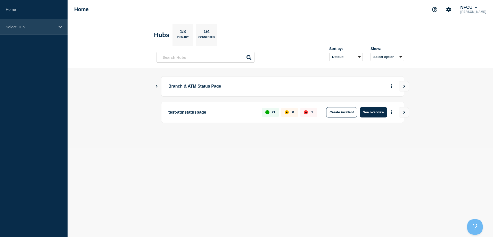
click at [22, 29] on div "Select Hub" at bounding box center [34, 27] width 68 height 16
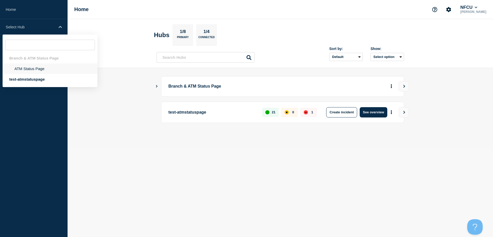
click at [10, 64] on li "ATM Status Page" at bounding box center [50, 68] width 95 height 11
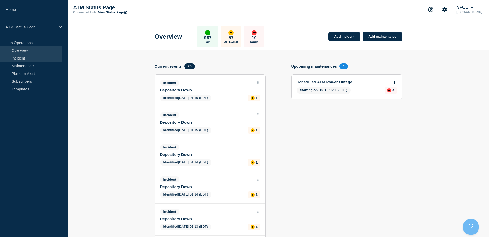
click at [18, 57] on link "Incident" at bounding box center [31, 58] width 62 height 8
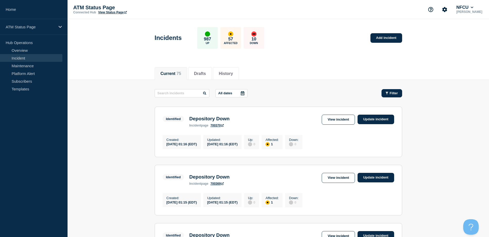
click at [388, 93] on div "Filter" at bounding box center [392, 93] width 12 height 4
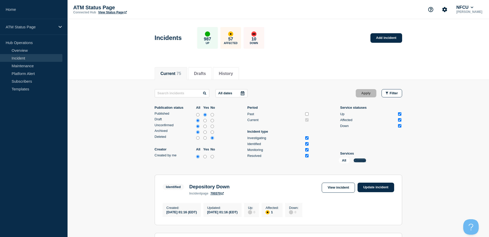
click at [358, 159] on button "Change" at bounding box center [360, 161] width 12 height 4
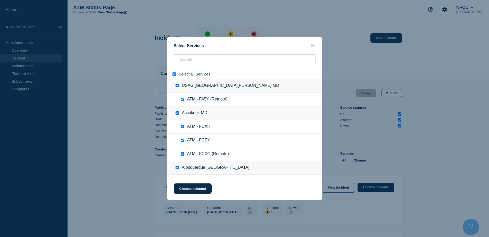
click at [174, 75] on input "select all" at bounding box center [173, 73] width 3 height 3
checkbox input "false"
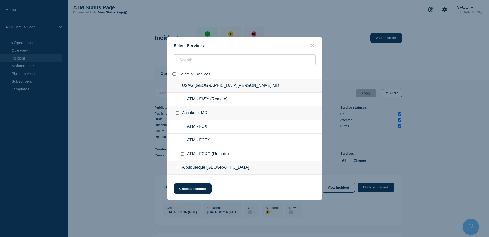
checkbox input "false"
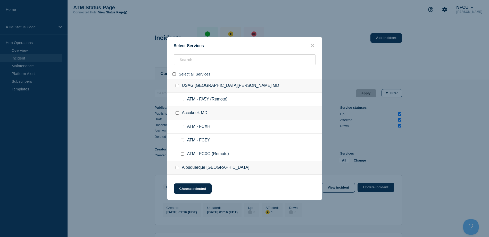
checkbox input "false"
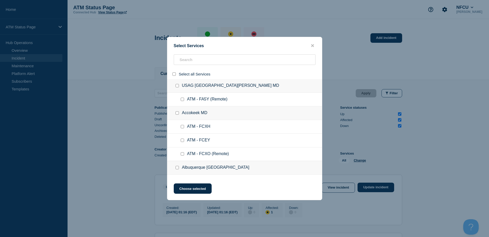
checkbox input "false"
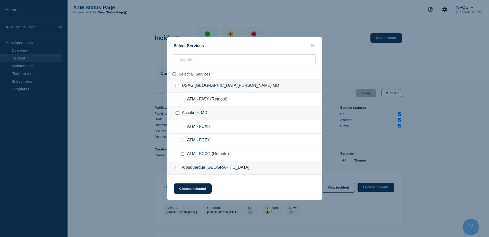
checkbox input "false"
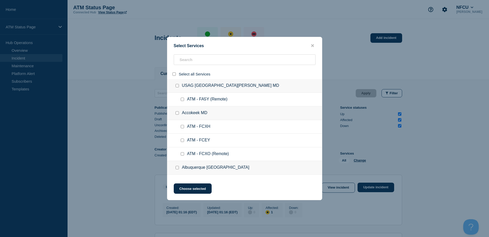
checkbox input "false"
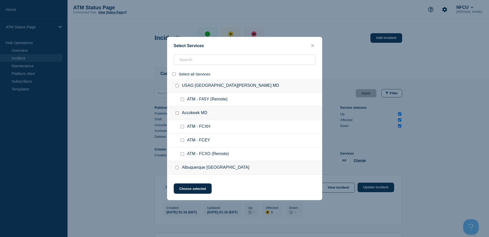
checkbox input "false"
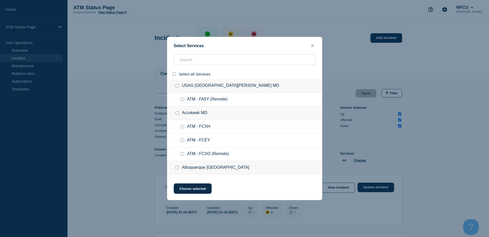
checkbox input "false"
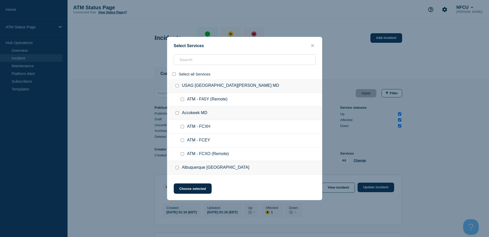
checkbox input "false"
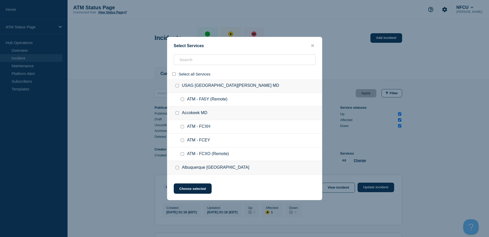
checkbox input "false"
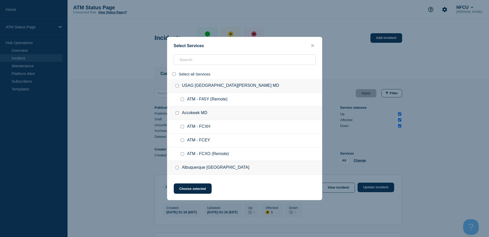
checkbox input "false"
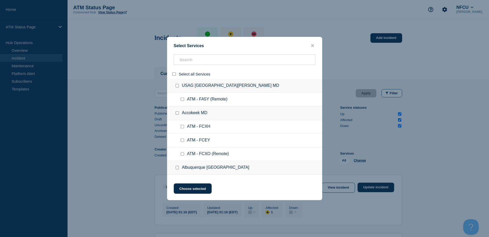
checkbox input "false"
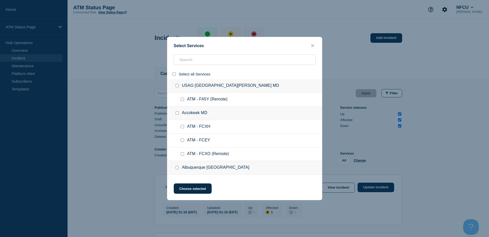
checkbox input "false"
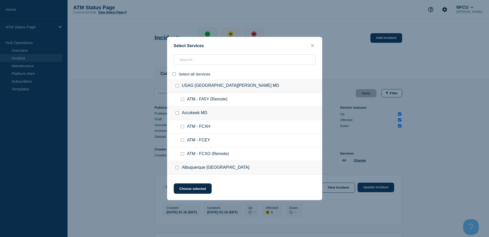
checkbox input "false"
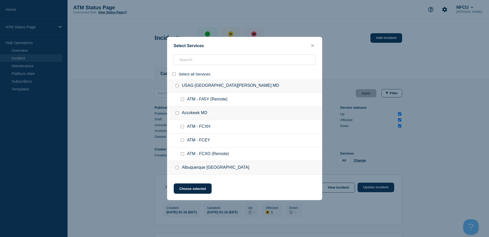
checkbox input "false"
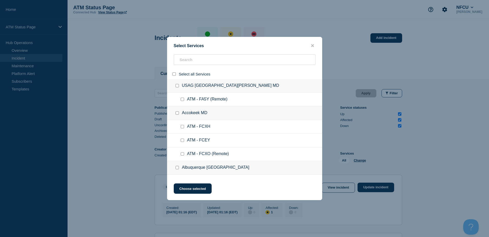
checkbox input "false"
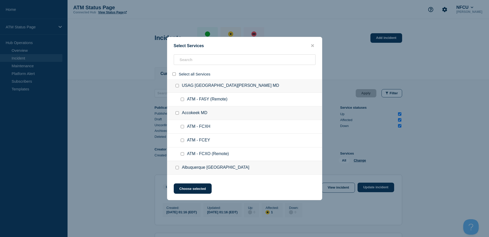
checkbox input "false"
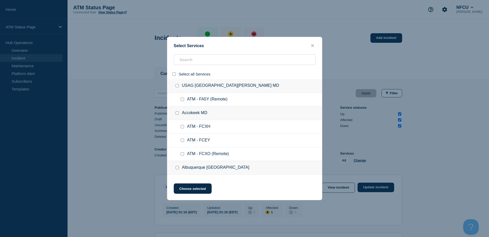
checkbox input "false"
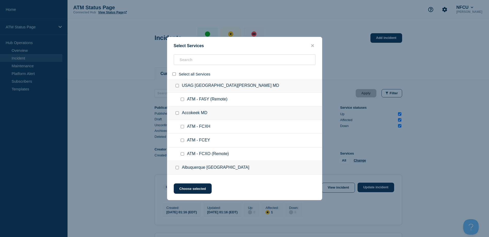
checkbox input "false"
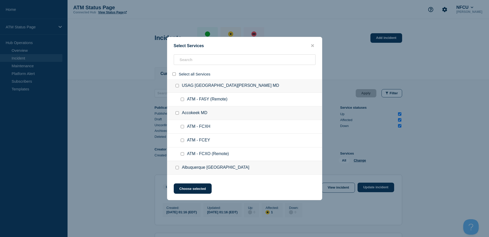
checkbox input "false"
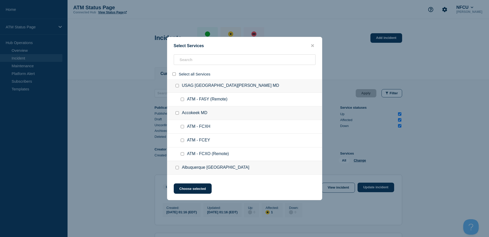
checkbox input "false"
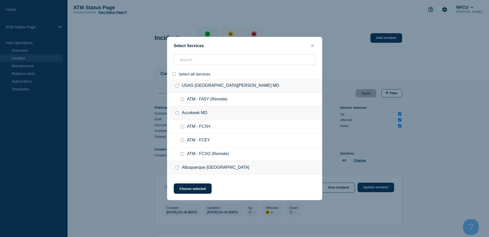
checkbox input "false"
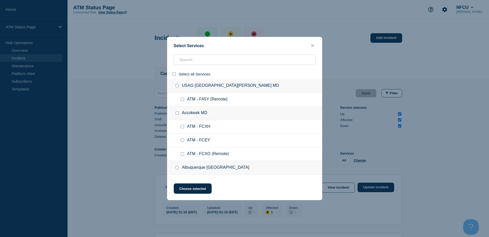
checkbox input "false"
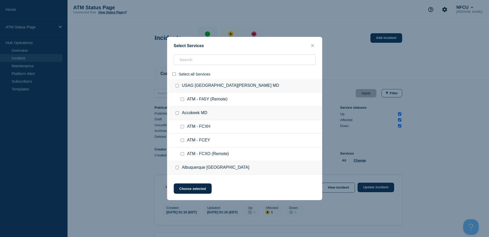
checkbox input "false"
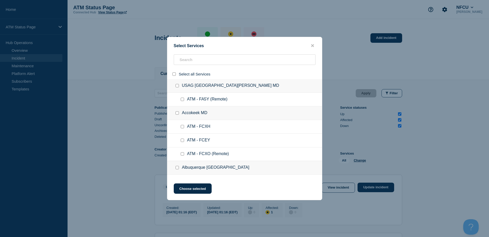
checkbox input "false"
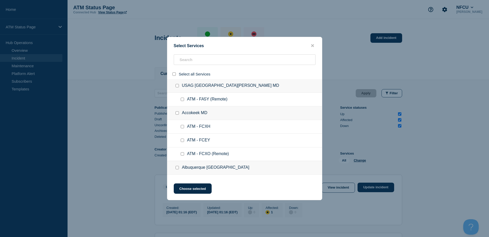
checkbox input "false"
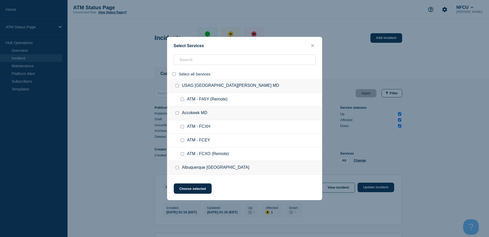
checkbox input "false"
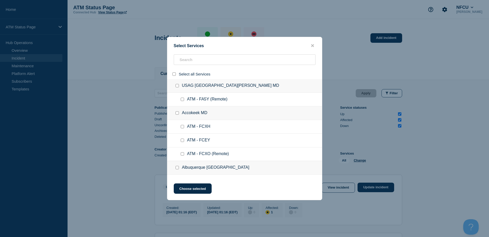
checkbox input "false"
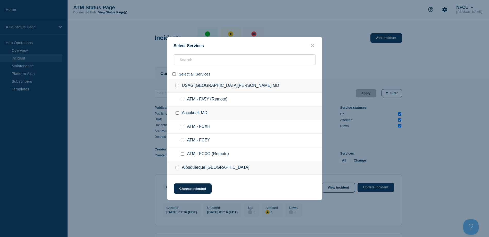
checkbox input "false"
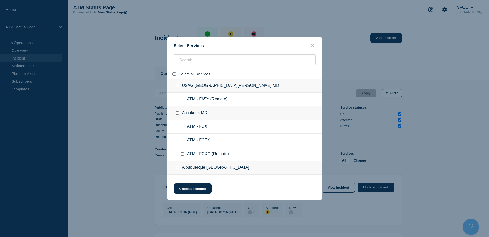
checkbox input "false"
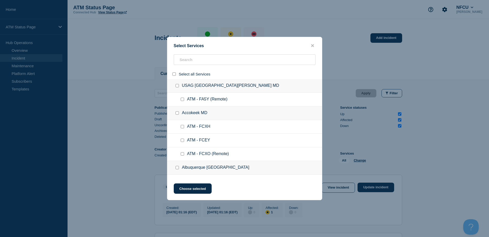
checkbox input "false"
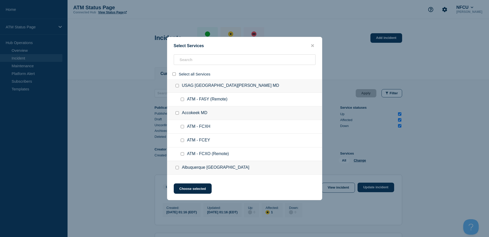
checkbox input "false"
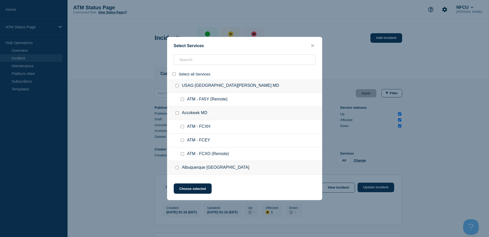
checkbox input "false"
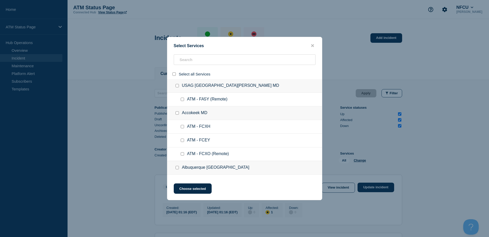
checkbox input "false"
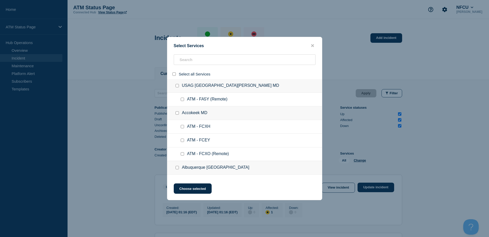
checkbox input "false"
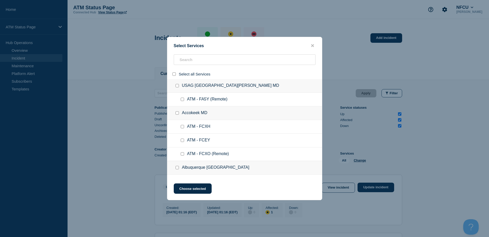
checkbox input "false"
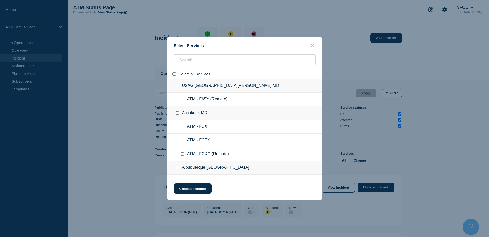
checkbox input "false"
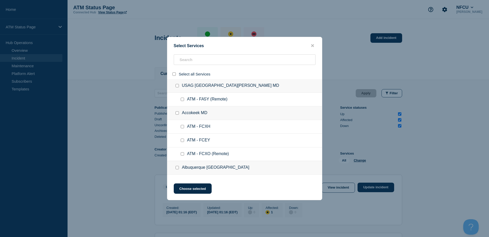
checkbox input "false"
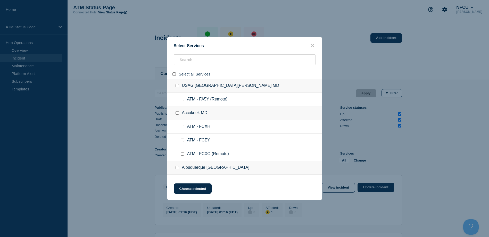
checkbox input "false"
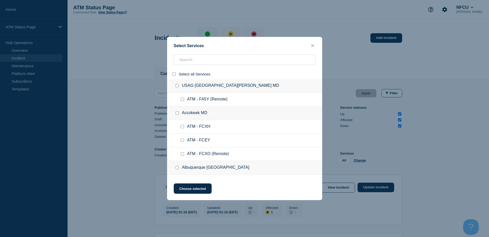
checkbox input "false"
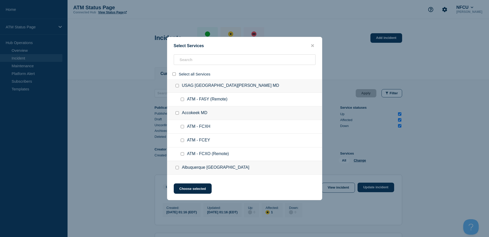
checkbox input "false"
paste input "FCFY"
click at [190, 57] on div "Select Services Select all Services USAG [GEOGRAPHIC_DATA][PERSON_NAME] MD ATM …" at bounding box center [244, 118] width 489 height 237
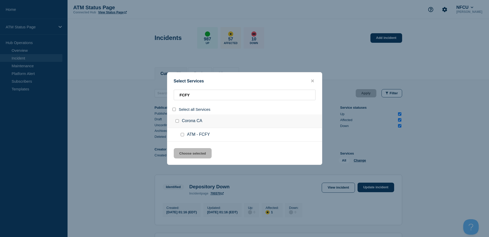
click at [181, 137] on div at bounding box center [183, 134] width 7 height 5
click at [182, 136] on input "service: ATM - FCFY" at bounding box center [182, 134] width 3 height 3
click at [190, 152] on button "Choose selected" at bounding box center [193, 153] width 38 height 10
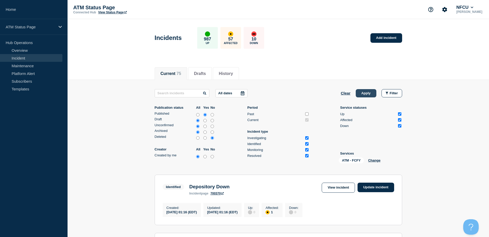
click at [364, 91] on button "Apply" at bounding box center [366, 93] width 21 height 8
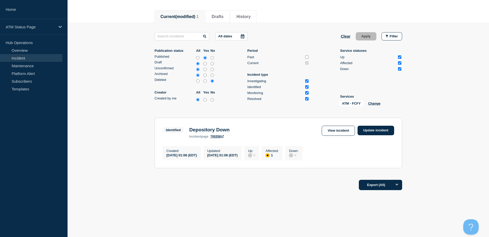
click at [376, 105] on div "ATM - FCFY Change" at bounding box center [365, 105] width 52 height 8
click at [376, 102] on button "Change" at bounding box center [374, 104] width 12 height 4
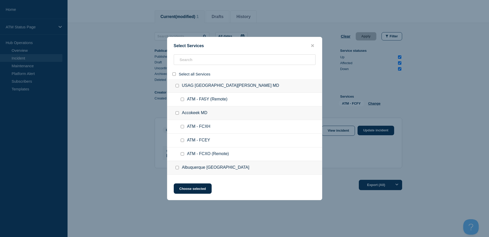
click at [172, 74] on input "select all" at bounding box center [173, 73] width 3 height 3
click at [174, 74] on input "select all" at bounding box center [173, 73] width 3 height 3
click at [187, 61] on input "search" at bounding box center [245, 59] width 142 height 11
paste input "FCMH"
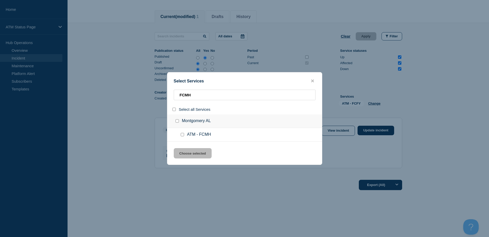
click at [183, 136] on input "service: ATM - FCMH" at bounding box center [182, 134] width 3 height 3
click at [184, 150] on button "Choose selected" at bounding box center [193, 153] width 38 height 10
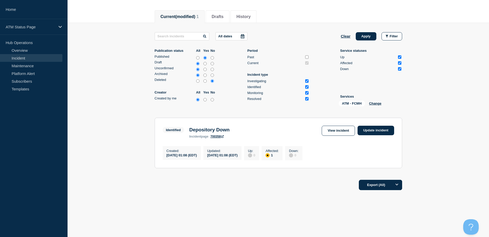
click at [366, 40] on div "All dates Clear Apply Filter Publication status All Yes No Published Draft Unco…" at bounding box center [279, 70] width 248 height 76
click at [366, 36] on button "Apply" at bounding box center [366, 36] width 21 height 8
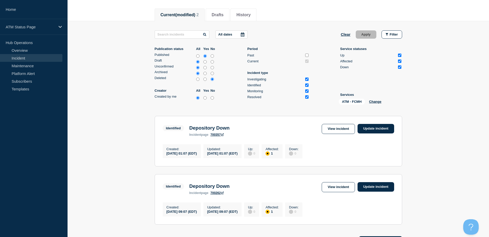
click at [375, 104] on div "ATM - FCMH Change" at bounding box center [365, 103] width 52 height 8
click at [375, 103] on div "ATM - FCMH Change" at bounding box center [365, 103] width 52 height 8
click at [375, 102] on button "Change" at bounding box center [375, 102] width 12 height 4
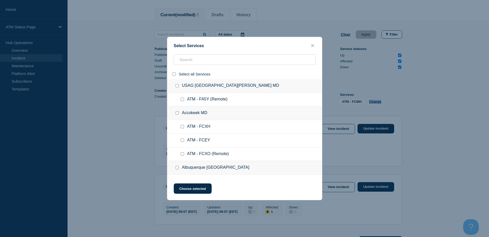
click at [175, 75] on input "select all" at bounding box center [173, 73] width 3 height 3
drag, startPoint x: 187, startPoint y: 65, endPoint x: 192, endPoint y: 62, distance: 5.8
click at [192, 62] on input "search" at bounding box center [245, 59] width 142 height 11
paste input "FA0U"
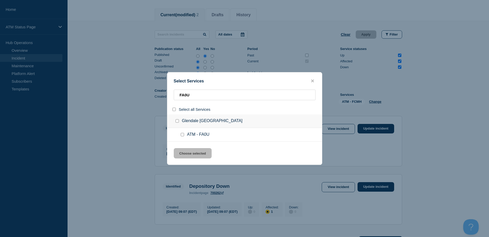
click at [184, 137] on div at bounding box center [183, 134] width 7 height 5
click at [183, 136] on input "service: ATM - FA0U" at bounding box center [182, 134] width 3 height 3
click at [190, 154] on button "Choose selected" at bounding box center [193, 153] width 38 height 10
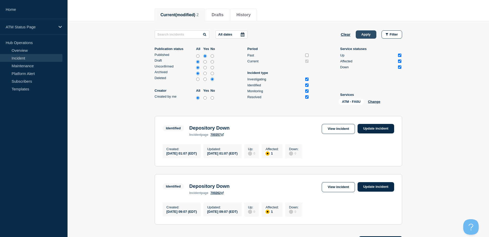
click at [371, 34] on button "Apply" at bounding box center [366, 34] width 21 height 8
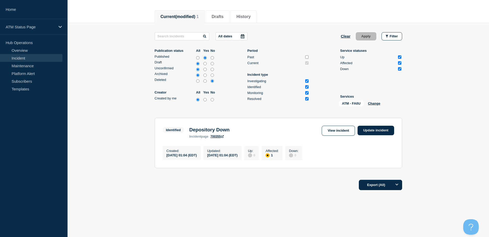
click at [381, 102] on div "ATM - FA0U Change" at bounding box center [365, 105] width 52 height 8
click at [379, 102] on button "Change" at bounding box center [374, 104] width 12 height 4
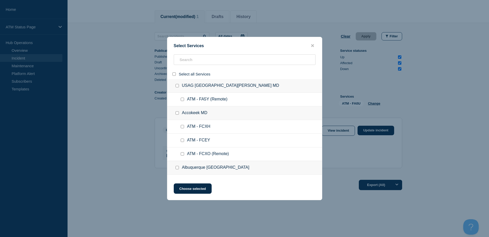
click at [173, 75] on input "select all" at bounding box center [173, 73] width 3 height 3
click at [172, 75] on input "select all" at bounding box center [173, 73] width 3 height 3
click at [192, 63] on input "search" at bounding box center [245, 59] width 142 height 11
paste input "FC43"
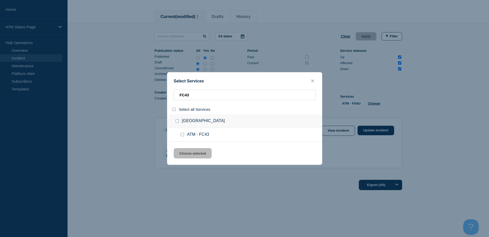
click at [183, 136] on input "service: ATM - FC43" at bounding box center [182, 134] width 3 height 3
click at [191, 157] on button "Choose selected" at bounding box center [193, 153] width 38 height 10
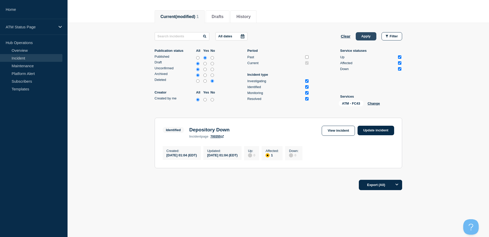
click at [368, 38] on button "Apply" at bounding box center [366, 36] width 21 height 8
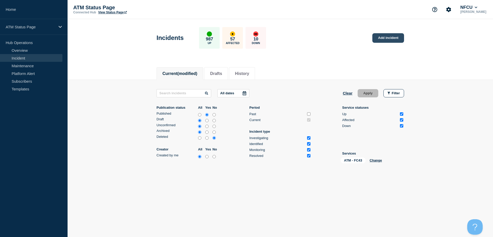
click at [391, 38] on link "Add incident" at bounding box center [388, 38] width 32 height 10
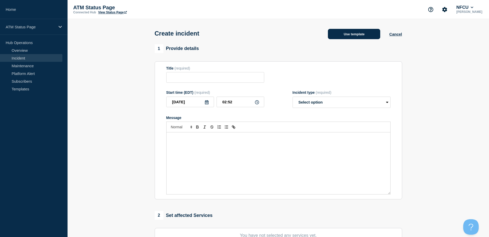
click at [368, 33] on button "Use template" at bounding box center [354, 34] width 52 height 10
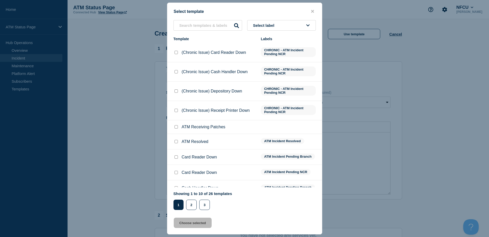
click at [309, 21] on button "Select label" at bounding box center [281, 25] width 69 height 11
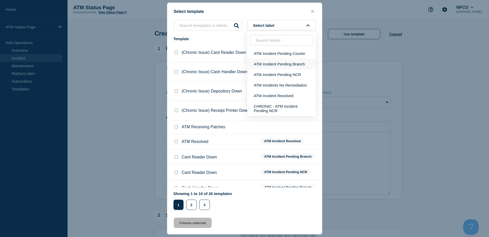
click at [303, 63] on button "ATM Incident Pending Branch" at bounding box center [281, 64] width 69 height 11
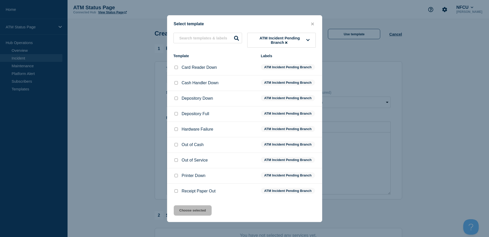
click at [177, 177] on input "Printer Down checkbox" at bounding box center [176, 175] width 3 height 3
click at [201, 214] on button "Choose selected" at bounding box center [193, 210] width 38 height 10
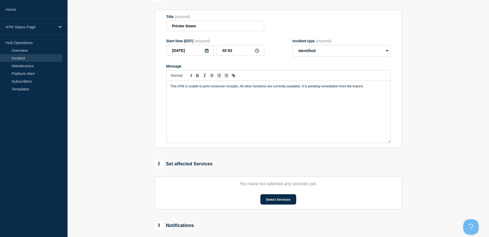
scroll to position [103, 0]
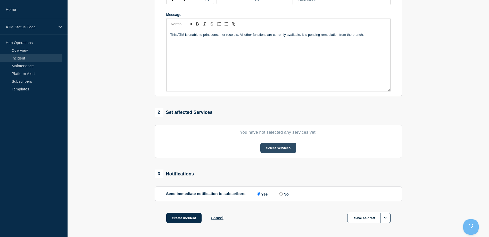
click at [288, 145] on button "Select Services" at bounding box center [278, 148] width 36 height 10
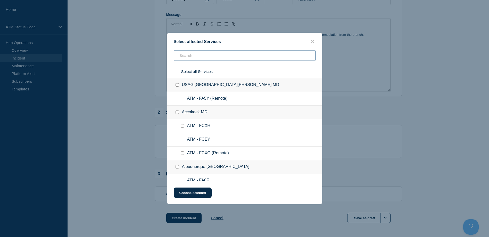
click at [196, 53] on input "text" at bounding box center [245, 55] width 142 height 11
paste input "FC43"
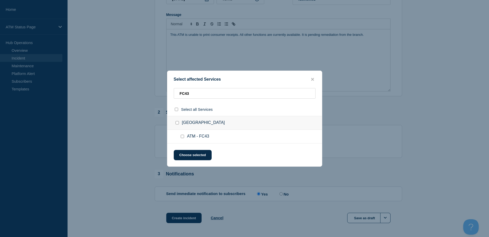
click at [182, 137] on input "ATM - FC43 checkbox" at bounding box center [182, 136] width 3 height 3
drag, startPoint x: 185, startPoint y: 149, endPoint x: 185, endPoint y: 152, distance: 3.1
click at [185, 149] on div "Select affected Services FC43 Select all Services [GEOGRAPHIC_DATA] MD ATM - FC…" at bounding box center [244, 119] width 155 height 96
drag, startPoint x: 185, startPoint y: 152, endPoint x: 186, endPoint y: 155, distance: 3.6
click at [185, 152] on button "Choose selected" at bounding box center [193, 155] width 38 height 10
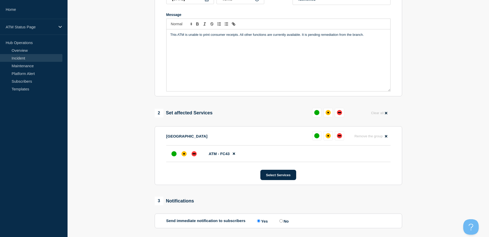
click at [186, 162] on li "ATM - FC43" at bounding box center [278, 154] width 224 height 17
click at [186, 156] on div "affected" at bounding box center [184, 153] width 5 height 5
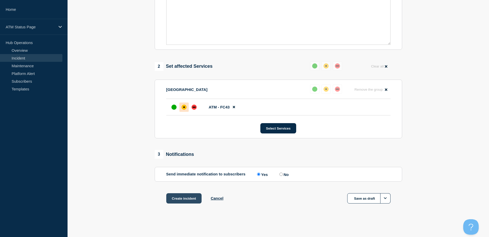
click at [186, 200] on button "Create incident" at bounding box center [184, 198] width 36 height 10
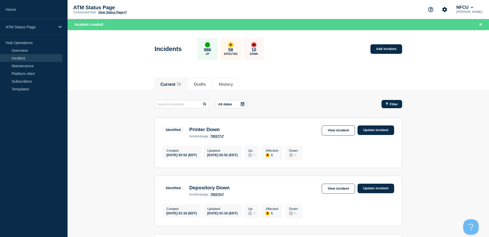
click at [394, 104] on span "Filter" at bounding box center [394, 104] width 8 height 4
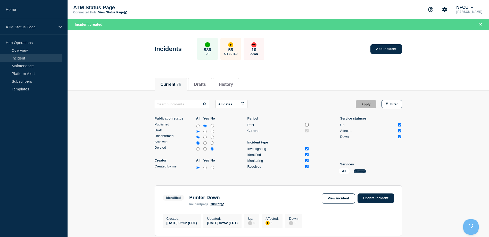
click at [362, 172] on button "Change" at bounding box center [360, 171] width 12 height 4
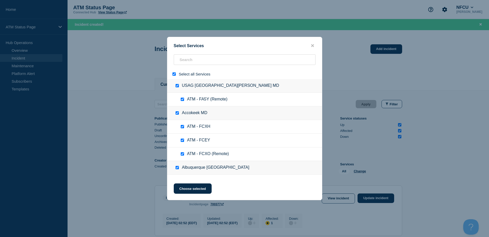
drag, startPoint x: 175, startPoint y: 75, endPoint x: 178, endPoint y: 68, distance: 8.1
click at [174, 75] on input "select all" at bounding box center [173, 73] width 3 height 3
click at [182, 63] on input "search" at bounding box center [245, 59] width 142 height 11
paste input "FCPY"
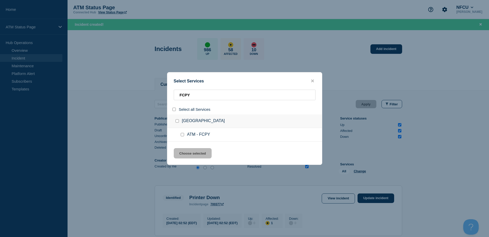
click at [182, 136] on input "service: ATM - FCPY" at bounding box center [182, 134] width 3 height 3
click at [186, 153] on button "Choose selected" at bounding box center [193, 153] width 38 height 10
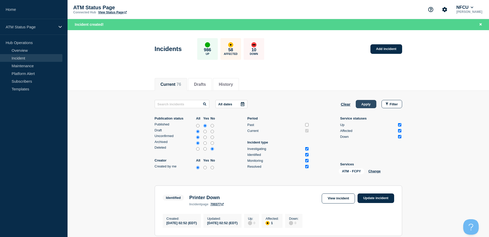
click at [371, 105] on button "Apply" at bounding box center [366, 104] width 21 height 8
click at [377, 170] on button "Change" at bounding box center [374, 171] width 12 height 4
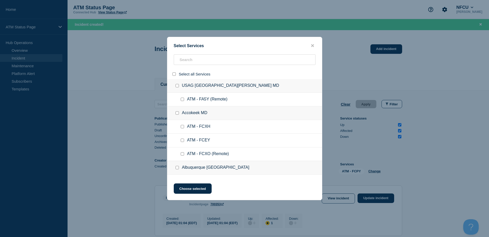
click at [174, 73] on input "select all" at bounding box center [173, 73] width 3 height 3
click at [174, 76] on input "select all" at bounding box center [173, 73] width 3 height 3
click at [193, 58] on input "search" at bounding box center [245, 59] width 142 height 11
paste input "FC1U"
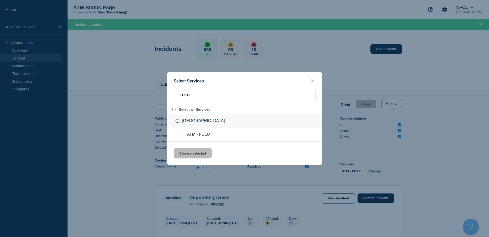
click at [182, 134] on input "service: ATM - FC1U" at bounding box center [182, 134] width 3 height 3
click at [188, 154] on button "Choose selected" at bounding box center [193, 153] width 38 height 10
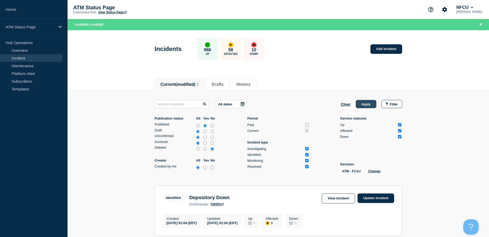
click at [369, 103] on button "Apply" at bounding box center [366, 104] width 21 height 8
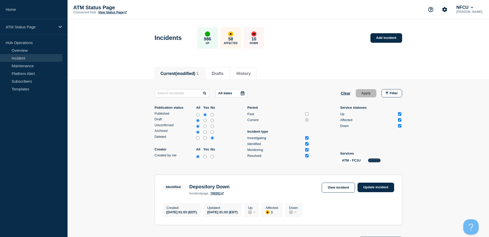
click at [379, 159] on button "Change" at bounding box center [374, 161] width 12 height 4
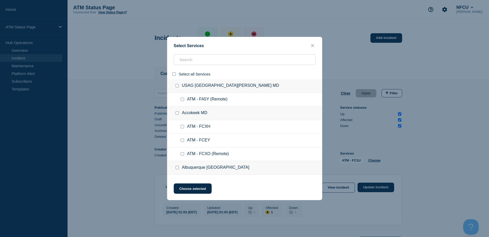
click at [173, 75] on input "select all" at bounding box center [173, 73] width 3 height 3
click at [185, 62] on input "search" at bounding box center [245, 59] width 142 height 11
paste input "FC22"
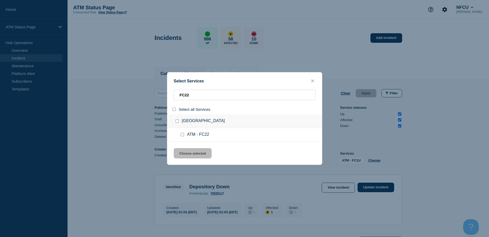
click at [183, 134] on input "service: ATM - FC22" at bounding box center [182, 134] width 3 height 3
click at [186, 153] on button "Choose selected" at bounding box center [193, 153] width 38 height 10
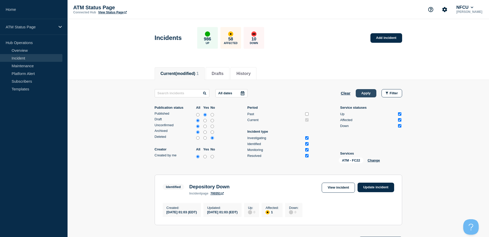
click at [364, 95] on button "Apply" at bounding box center [366, 93] width 21 height 8
click at [372, 161] on button "Change" at bounding box center [374, 161] width 12 height 4
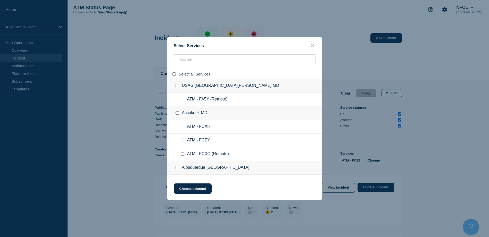
click at [175, 74] on input "select all" at bounding box center [173, 73] width 3 height 3
click at [179, 65] on input "search" at bounding box center [245, 59] width 142 height 11
paste input "FCCW"
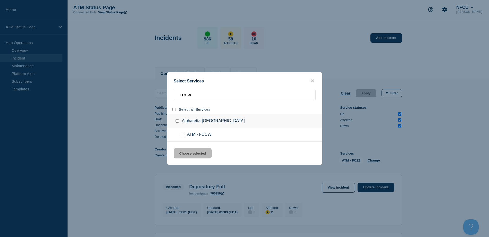
click at [184, 136] on div at bounding box center [183, 134] width 7 height 5
click at [183, 135] on input "service: ATM - FCCW" at bounding box center [182, 134] width 3 height 3
click at [184, 163] on div "Select Services FCCW Select all Services [GEOGRAPHIC_DATA] [GEOGRAPHIC_DATA] AT…" at bounding box center [244, 118] width 155 height 93
click at [194, 155] on button "Choose selected" at bounding box center [193, 153] width 38 height 10
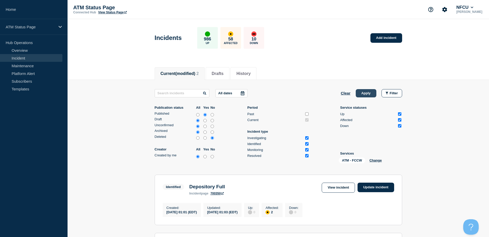
click at [366, 96] on button "Apply" at bounding box center [366, 93] width 21 height 8
click at [374, 159] on button "Change" at bounding box center [375, 161] width 12 height 4
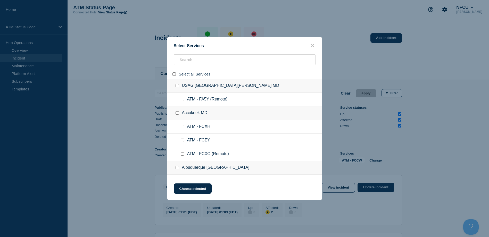
click at [176, 75] on div at bounding box center [174, 74] width 7 height 5
click at [175, 75] on input "select all" at bounding box center [173, 73] width 3 height 3
click at [183, 59] on input "search" at bounding box center [245, 59] width 142 height 11
paste input "FCJA"
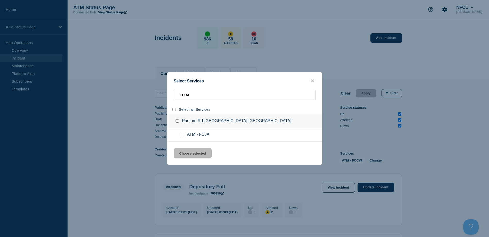
click at [182, 136] on input "service: ATM - FCJA" at bounding box center [182, 134] width 3 height 3
click at [184, 150] on button "Choose selected" at bounding box center [193, 153] width 38 height 10
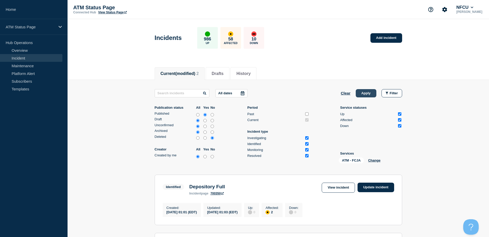
click at [371, 94] on button "Apply" at bounding box center [366, 93] width 21 height 8
click at [375, 161] on button "Change" at bounding box center [374, 161] width 12 height 4
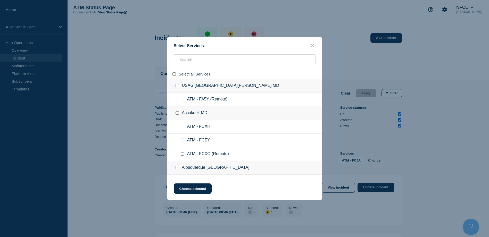
click at [174, 76] on input "select all" at bounding box center [173, 73] width 3 height 3
click at [185, 59] on input "search" at bounding box center [245, 59] width 142 height 11
paste input "FCR4"
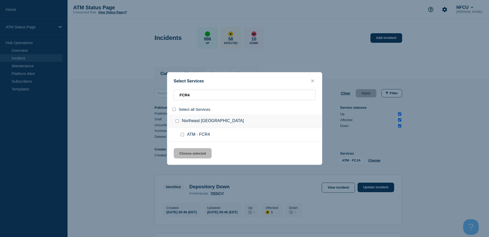
click at [182, 136] on input "service: ATM - FCR4" at bounding box center [182, 134] width 3 height 3
click at [184, 150] on button "Choose selected" at bounding box center [193, 153] width 38 height 10
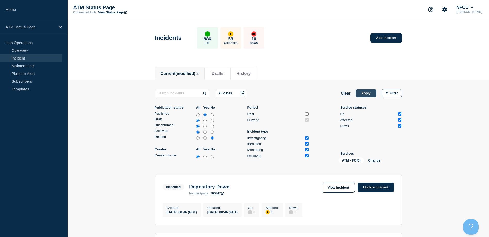
click at [371, 93] on button "Apply" at bounding box center [366, 93] width 21 height 8
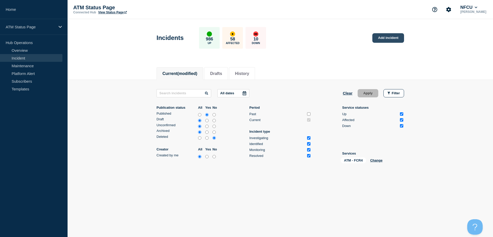
click at [390, 36] on link "Add incident" at bounding box center [388, 38] width 32 height 10
